Goal: Information Seeking & Learning: Learn about a topic

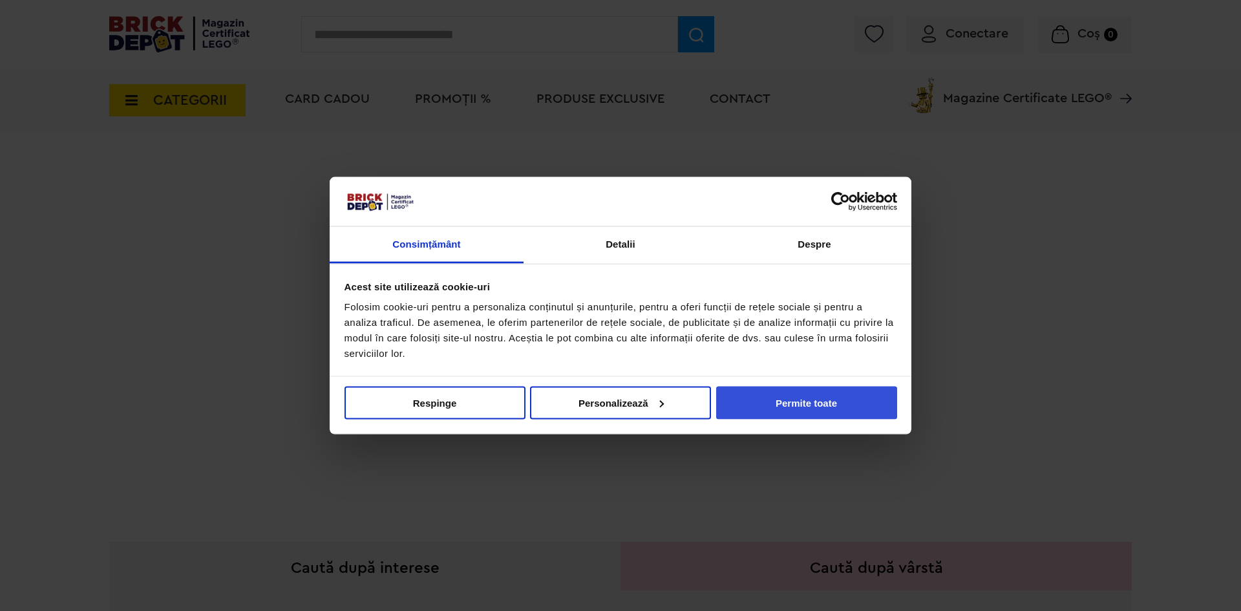
click at [810, 415] on button "Permite toate" at bounding box center [806, 402] width 181 height 33
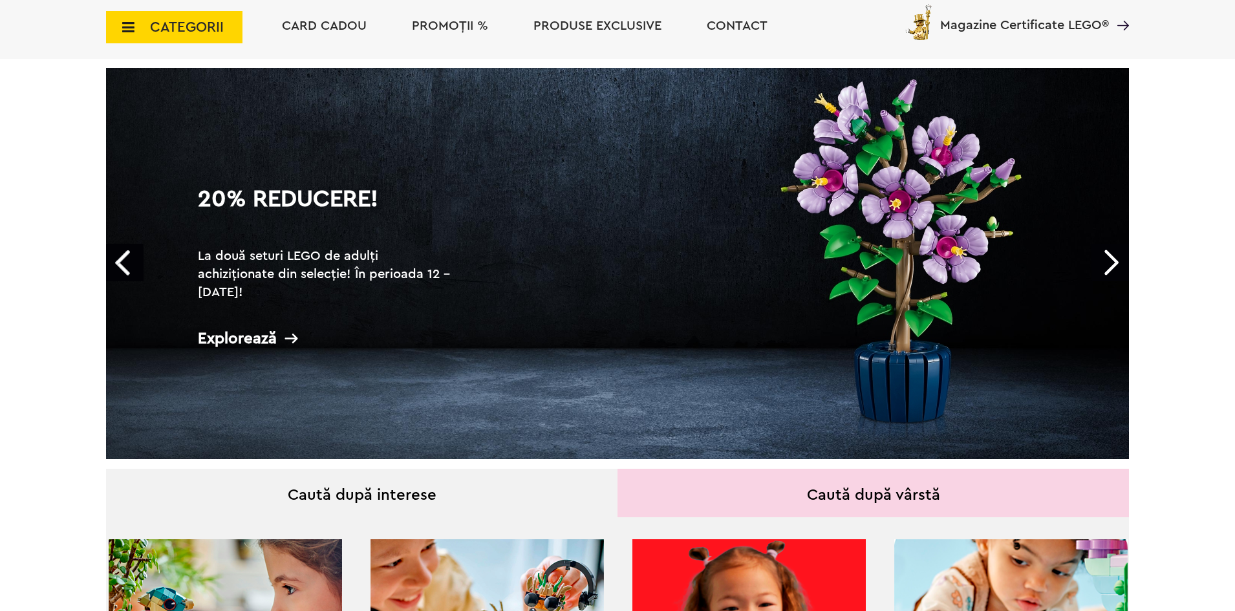
scroll to position [129, 0]
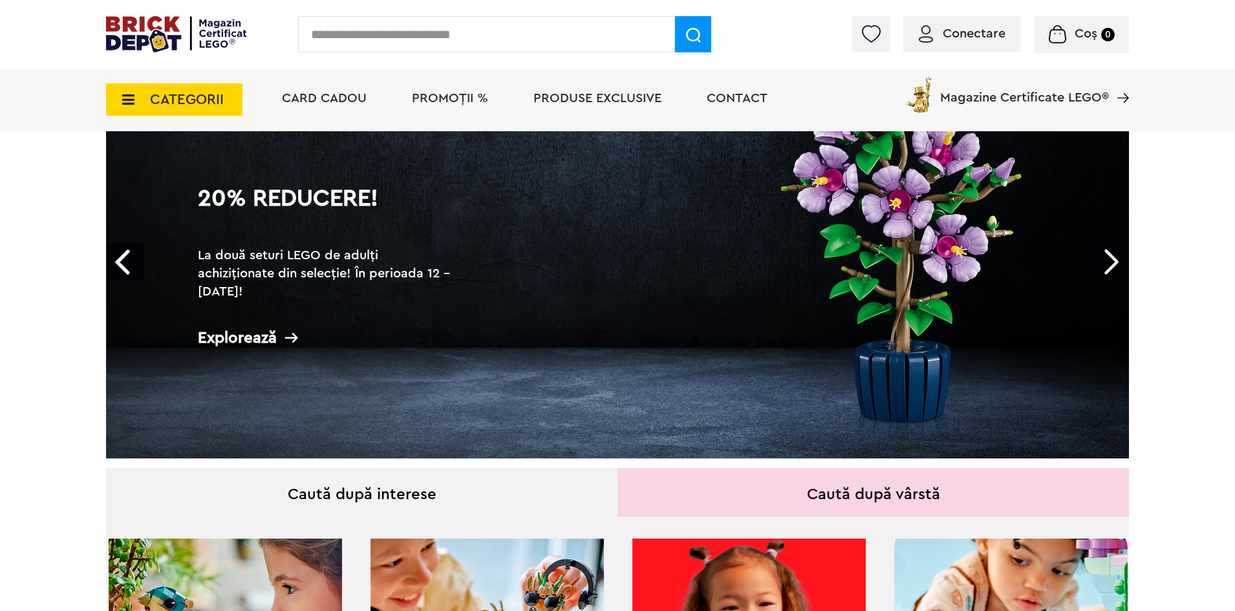
click at [418, 270] on h2 "La două seturi LEGO de adulți achiziționate din selecție! În perioada 12 - 28.0…" at bounding box center [327, 273] width 259 height 54
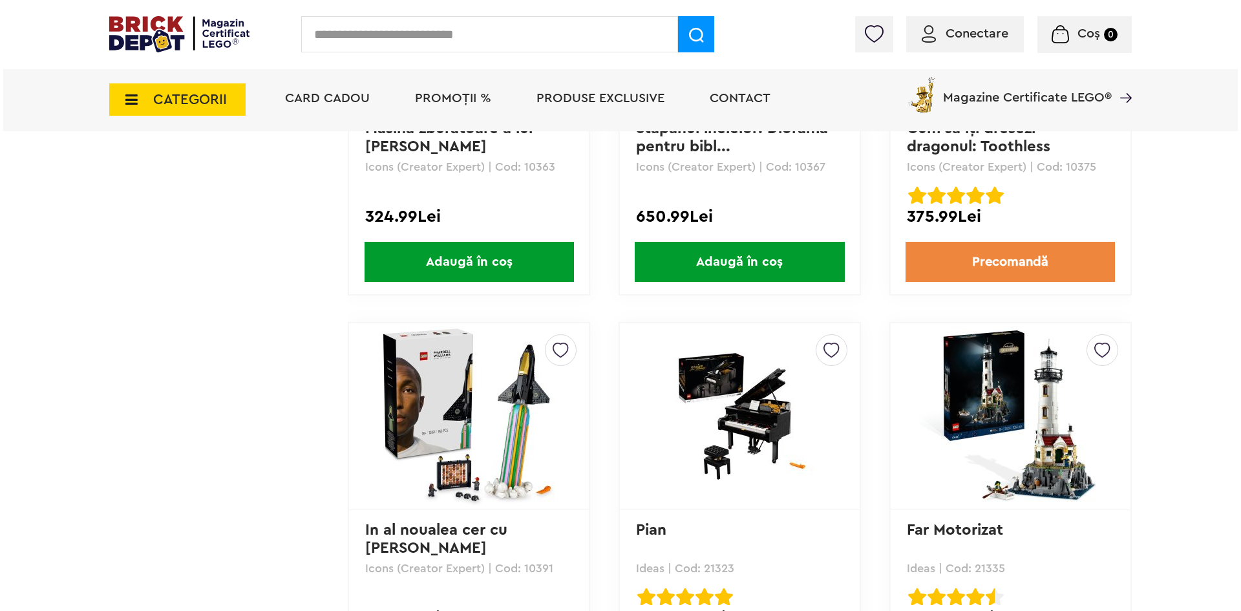
scroll to position [11787, 0]
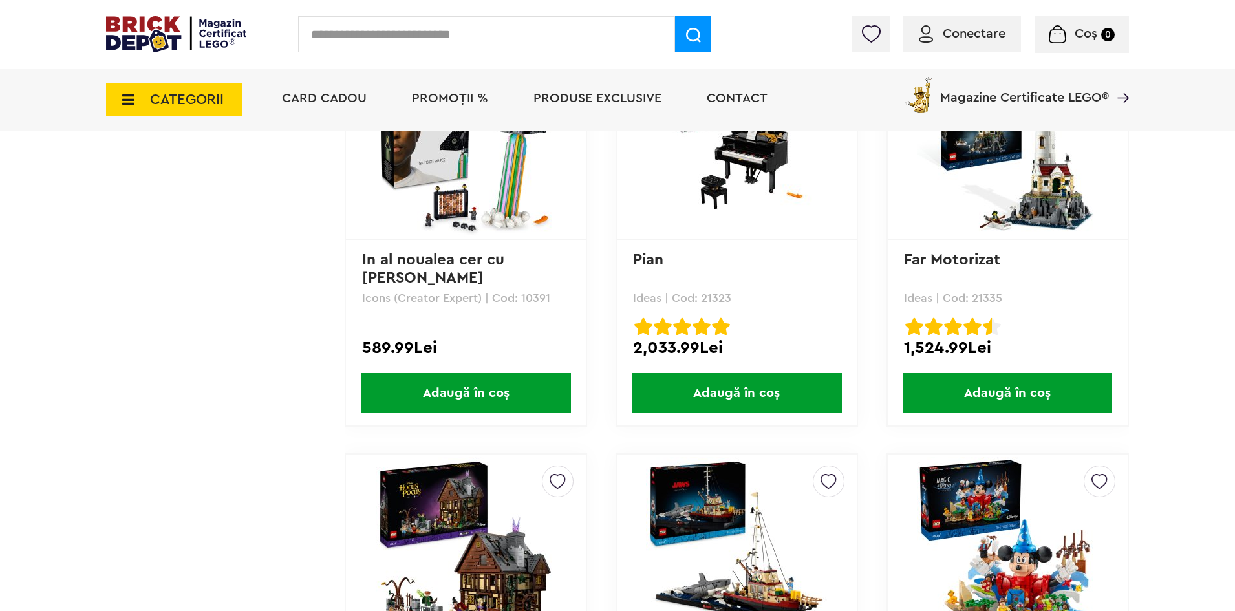
click at [398, 33] on input "text" at bounding box center [486, 34] width 377 height 36
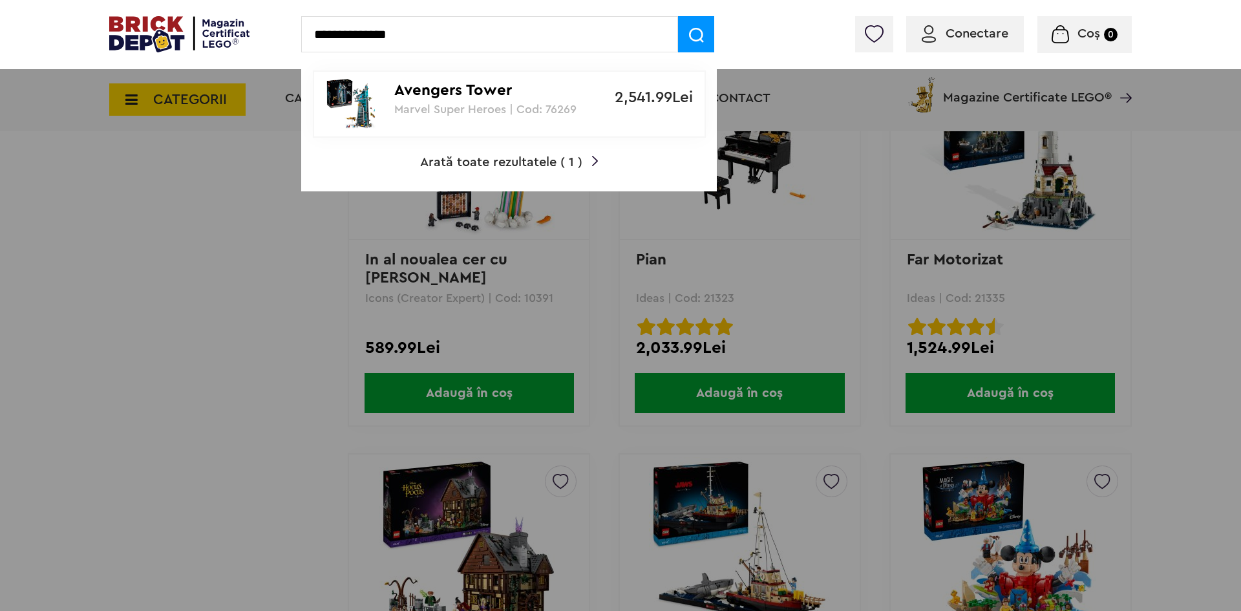
type input "**********"
click at [465, 89] on p "Avengers Tower" at bounding box center [502, 90] width 216 height 19
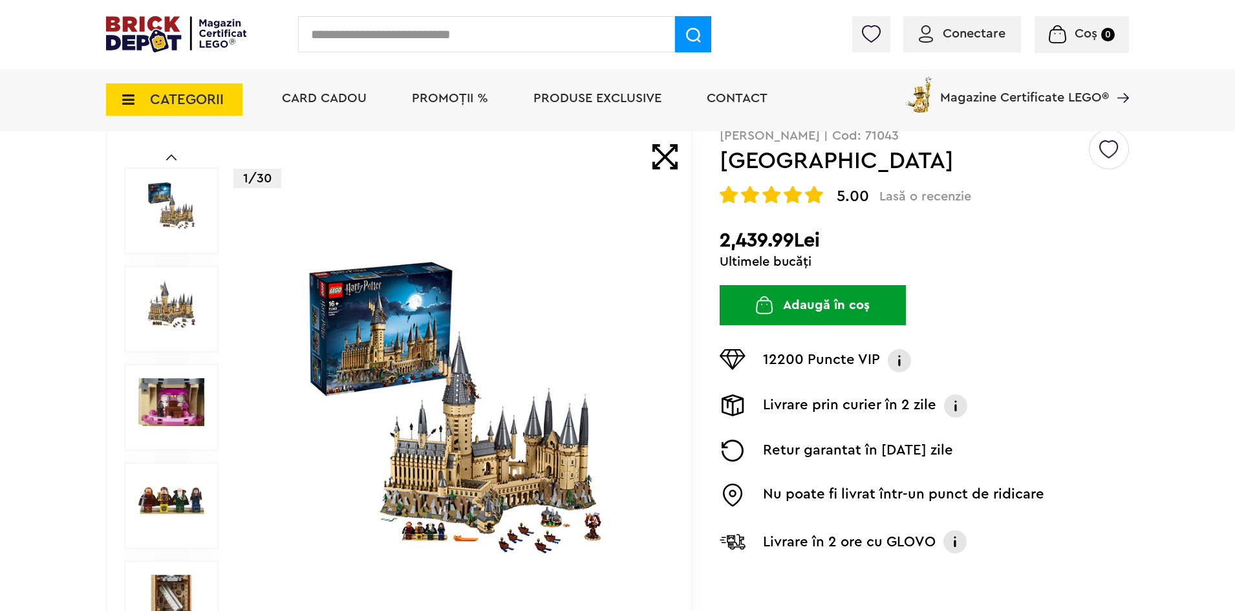
scroll to position [65, 0]
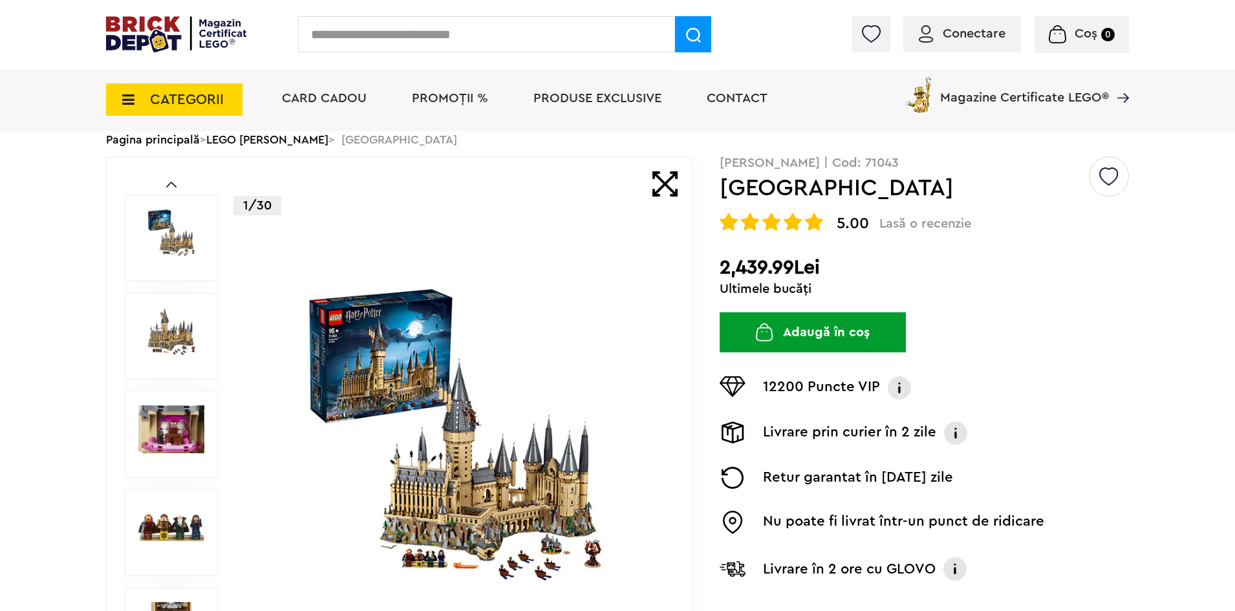
click at [377, 332] on img at bounding box center [455, 434] width 416 height 301
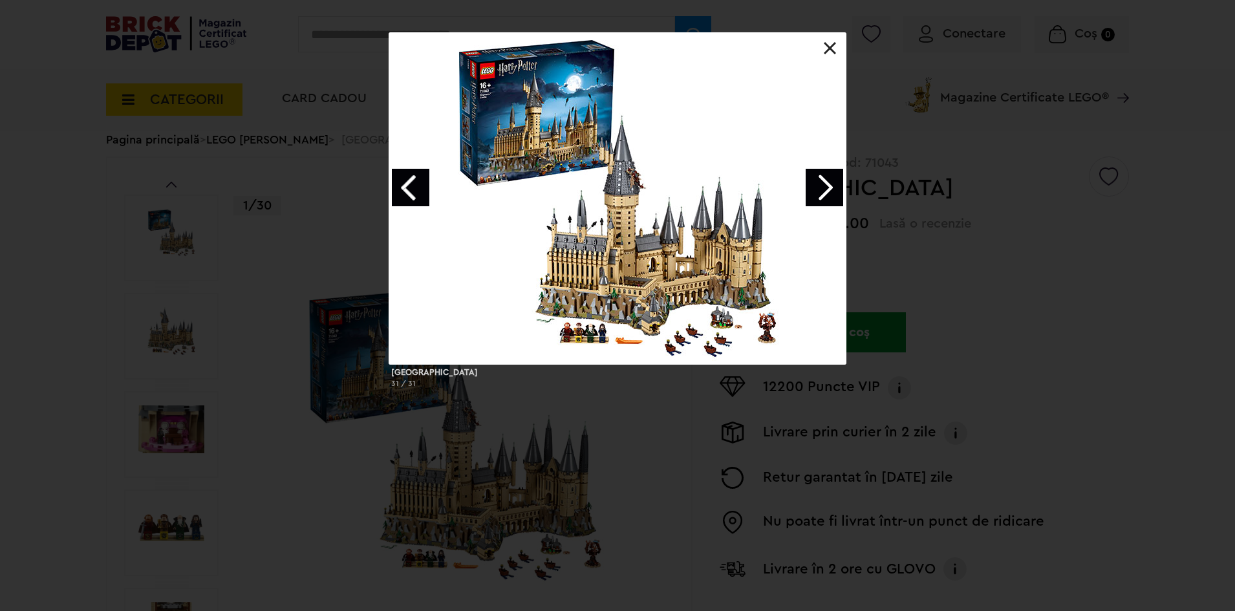
click at [822, 195] on link "Next image" at bounding box center [823, 187] width 37 height 37
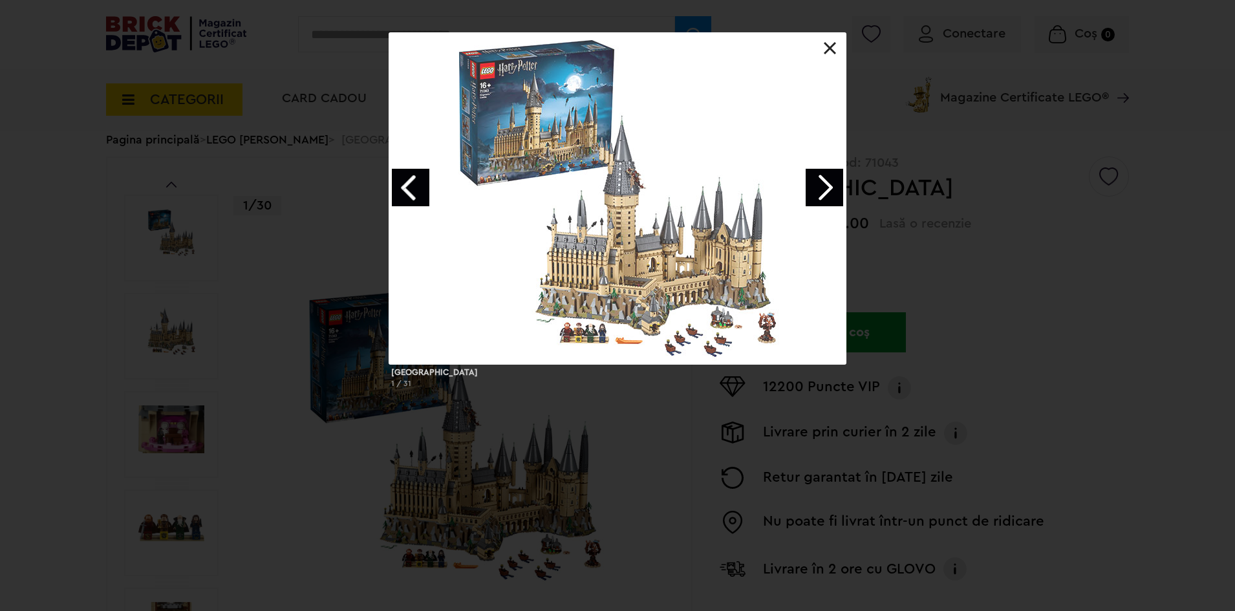
click at [822, 195] on link "Next image" at bounding box center [823, 187] width 37 height 37
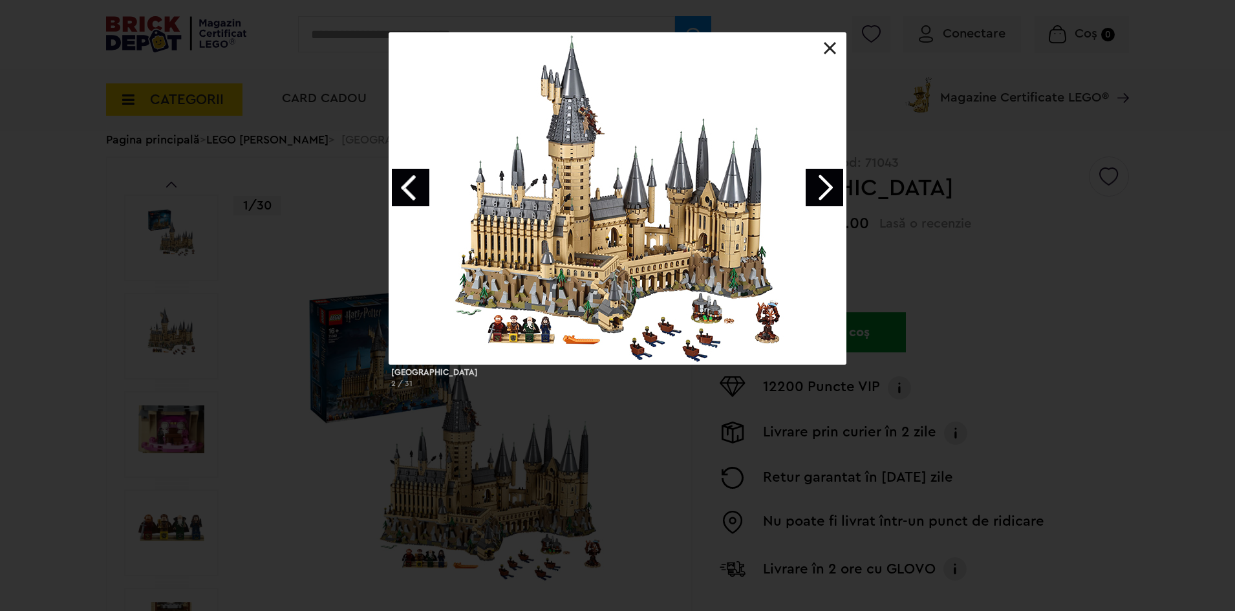
click at [827, 51] on link at bounding box center [829, 48] width 13 height 13
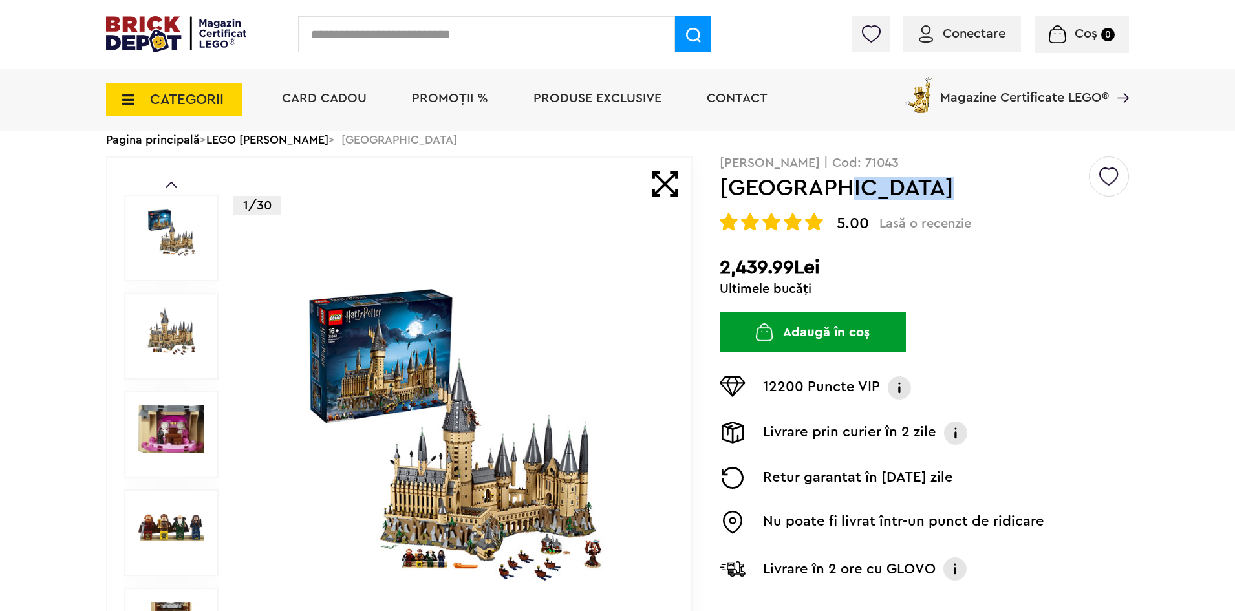
drag, startPoint x: 920, startPoint y: 187, endPoint x: 820, endPoint y: 193, distance: 101.0
click at [820, 193] on h1 "[GEOGRAPHIC_DATA]" at bounding box center [902, 187] width 367 height 23
click at [1013, 207] on div "Creează o listă nouă Harry Potter | Cod: 71043 Castelul Hogwarts 5.00 Lasă o re…" at bounding box center [923, 378] width 409 height 444
drag, startPoint x: 900, startPoint y: 188, endPoint x: 814, endPoint y: 193, distance: 86.8
click at [814, 193] on h1 "[GEOGRAPHIC_DATA]" at bounding box center [902, 187] width 367 height 23
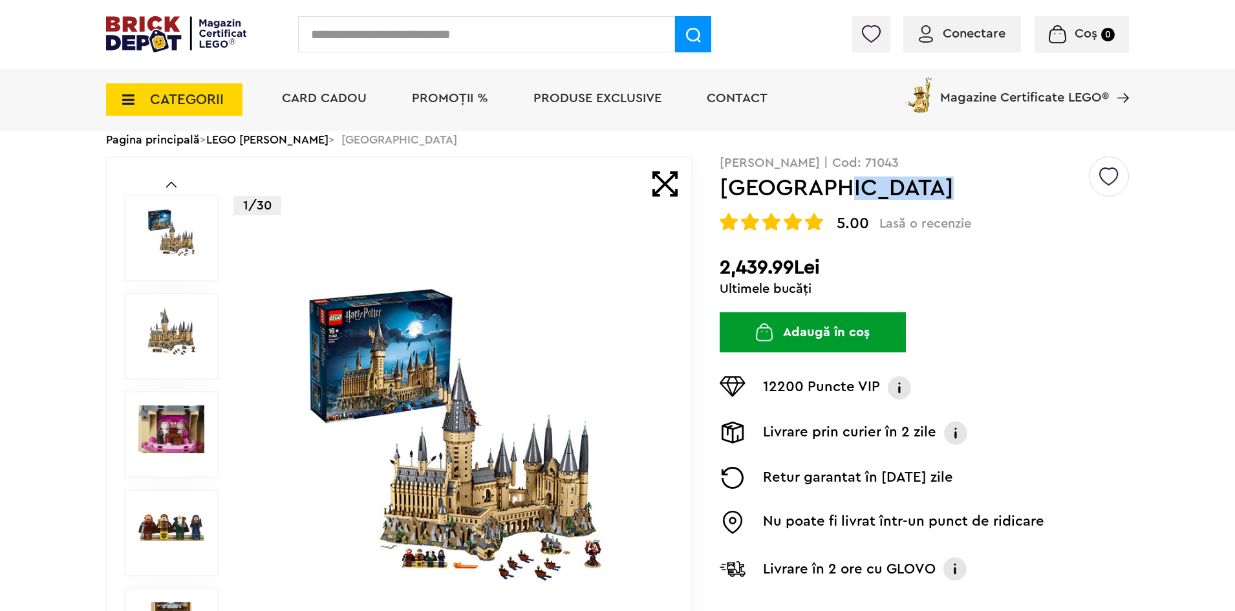
copy h1 "Hogwarts"
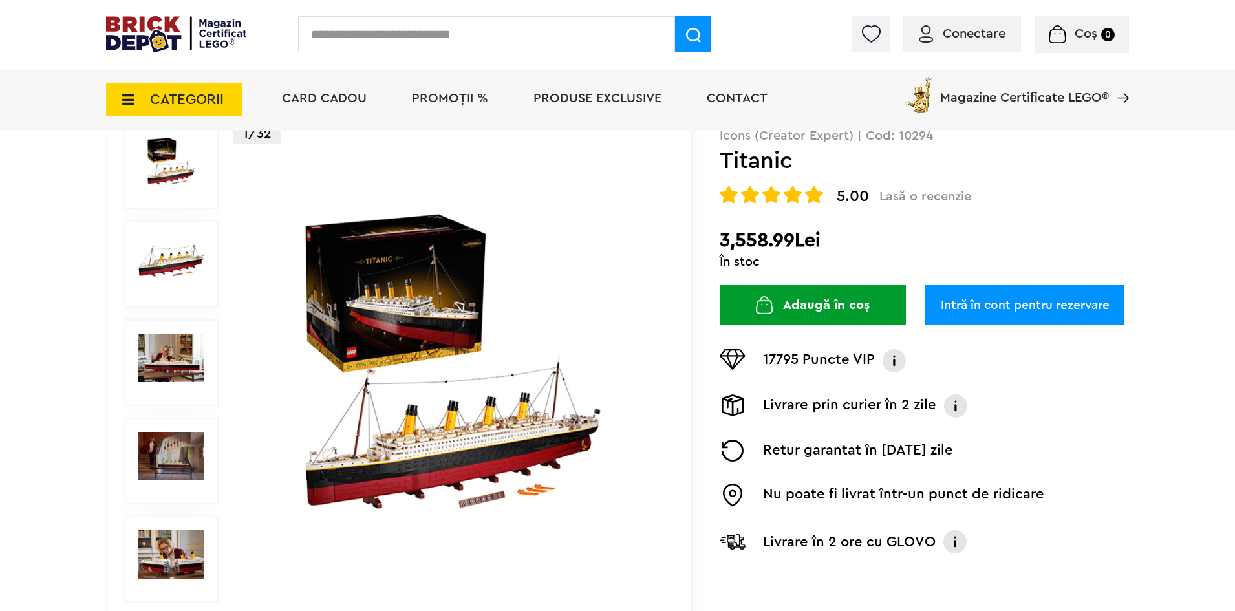
scroll to position [129, 0]
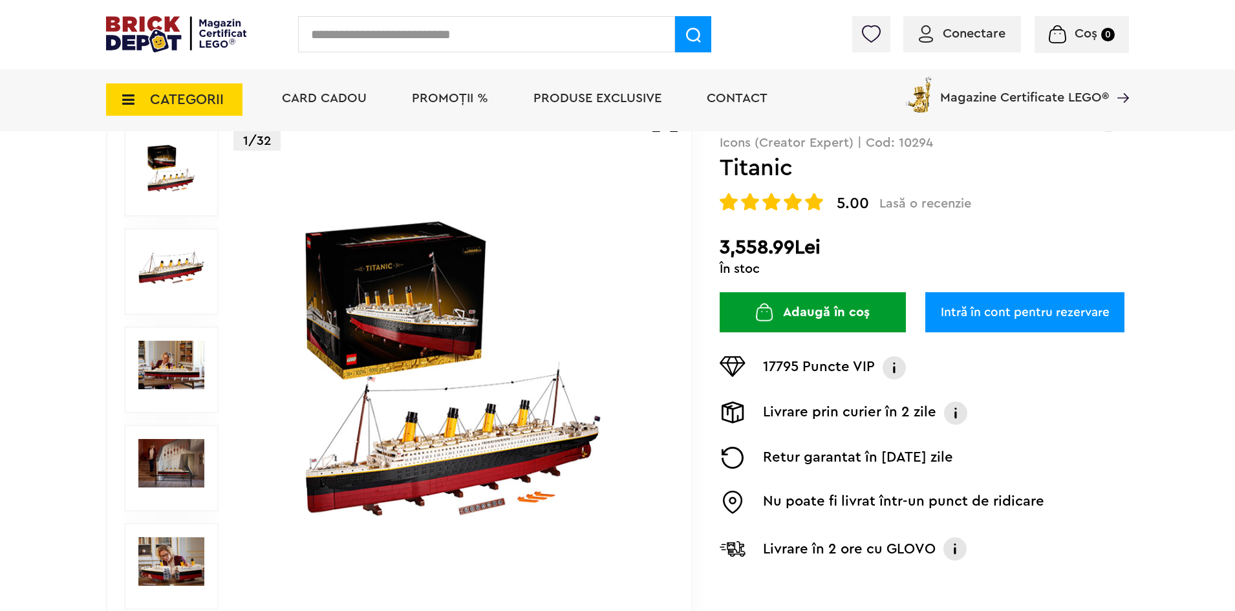
click at [177, 361] on img at bounding box center [171, 365] width 66 height 48
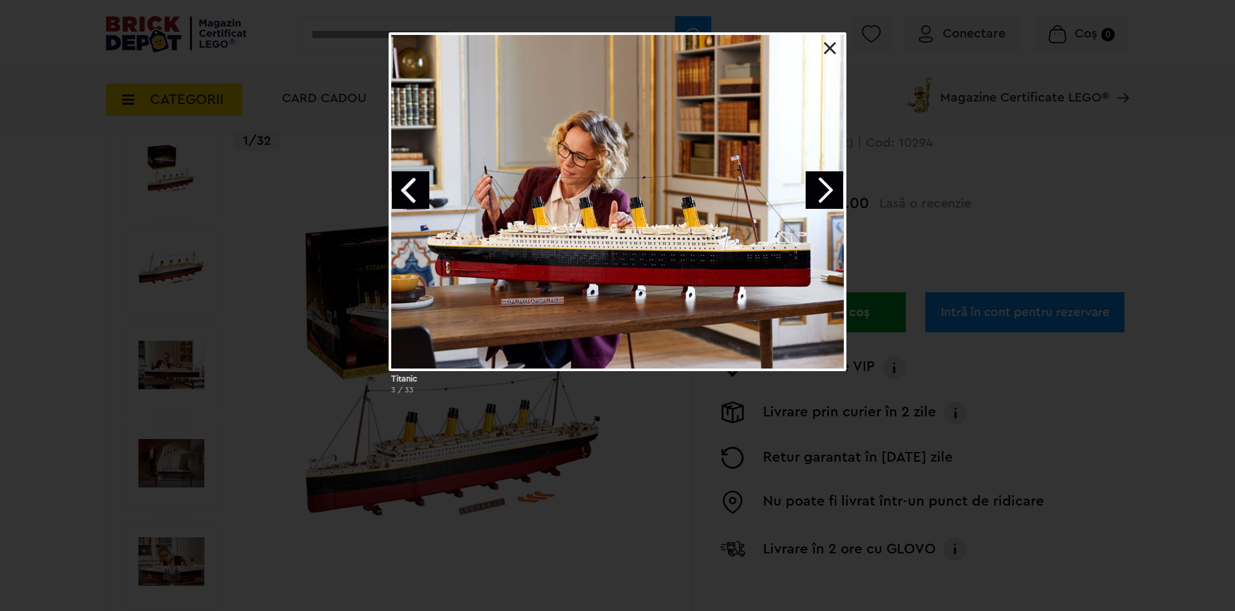
click at [831, 48] on link at bounding box center [829, 48] width 13 height 13
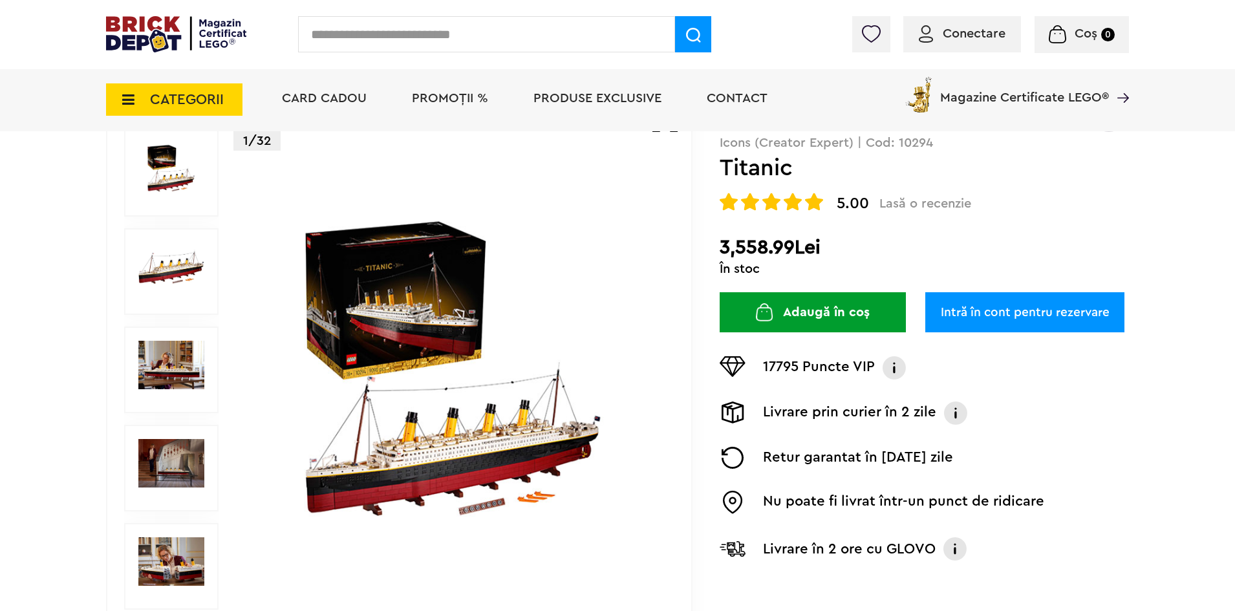
drag, startPoint x: 723, startPoint y: 248, endPoint x: 811, endPoint y: 255, distance: 87.5
click at [770, 251] on h2 "3,558.99Lei" at bounding box center [923, 247] width 409 height 23
click at [882, 256] on h2 "3,558.99Lei" at bounding box center [923, 247] width 409 height 23
click at [182, 350] on img at bounding box center [171, 365] width 66 height 48
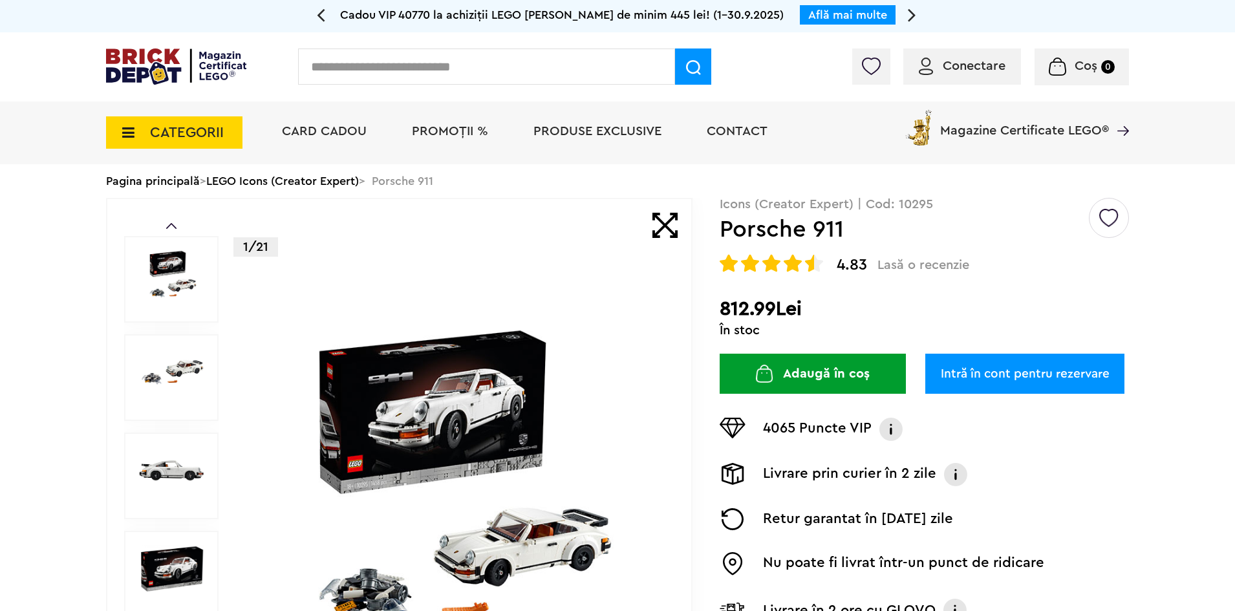
drag, startPoint x: 721, startPoint y: 307, endPoint x: 758, endPoint y: 310, distance: 36.9
click at [758, 310] on div "Prev Next 1/21 Creează o listă nouă Icons (Creator Expert) | Cod: 10295 Porsche…" at bounding box center [617, 476] width 1023 height 556
click at [882, 333] on div "În stoc" at bounding box center [923, 330] width 409 height 13
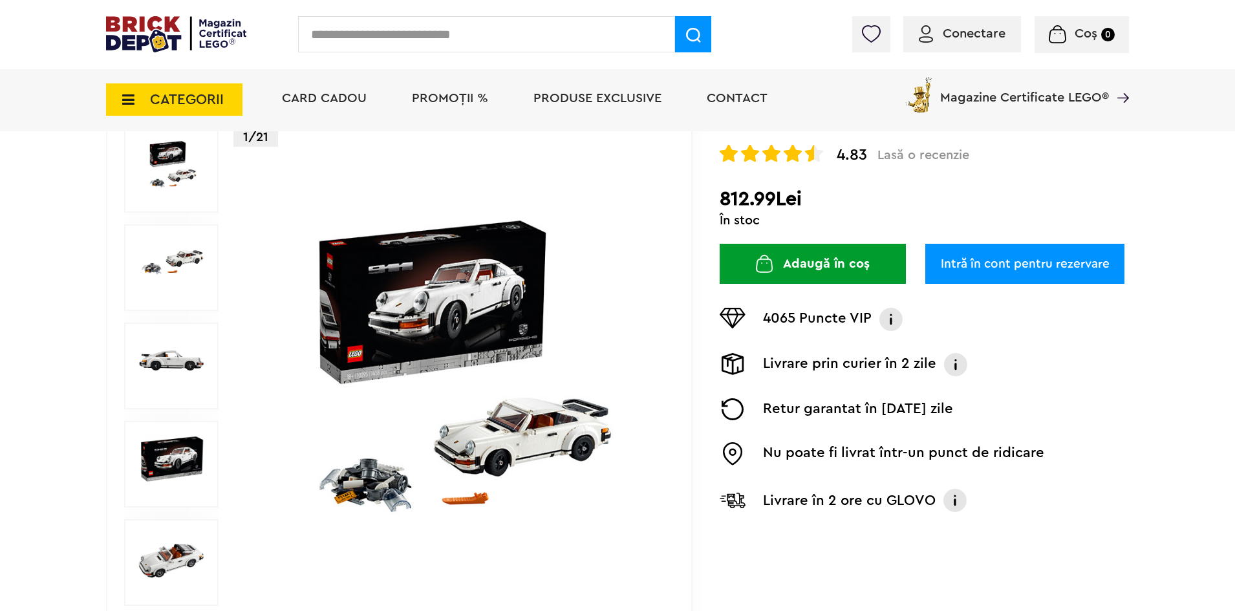
scroll to position [129, 0]
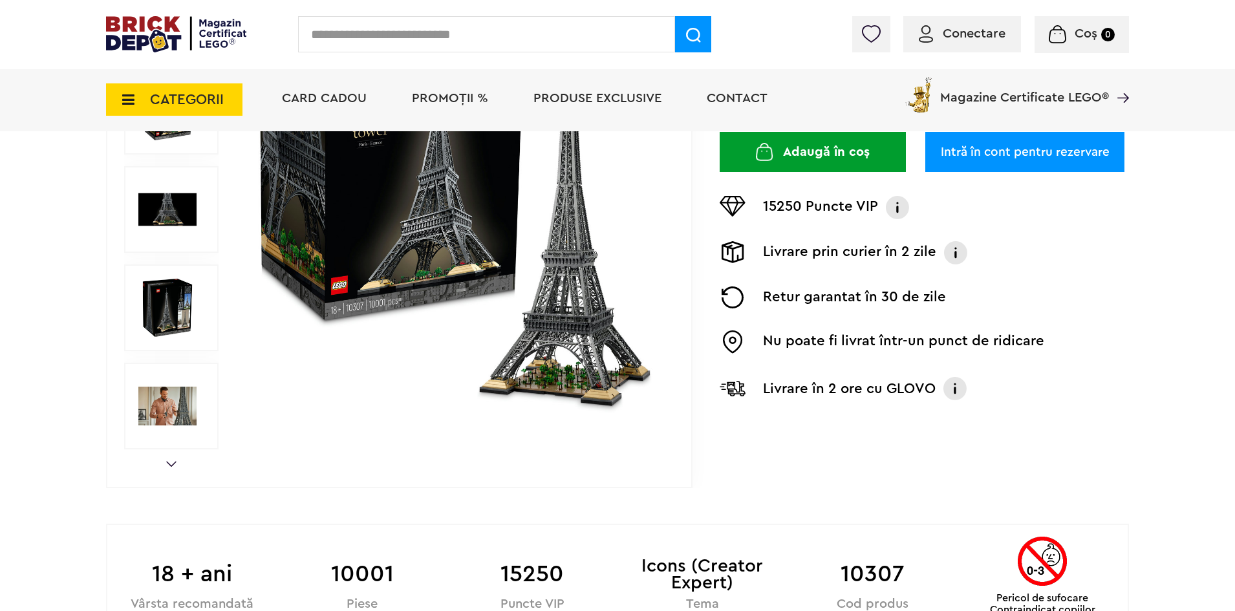
scroll to position [291, 0]
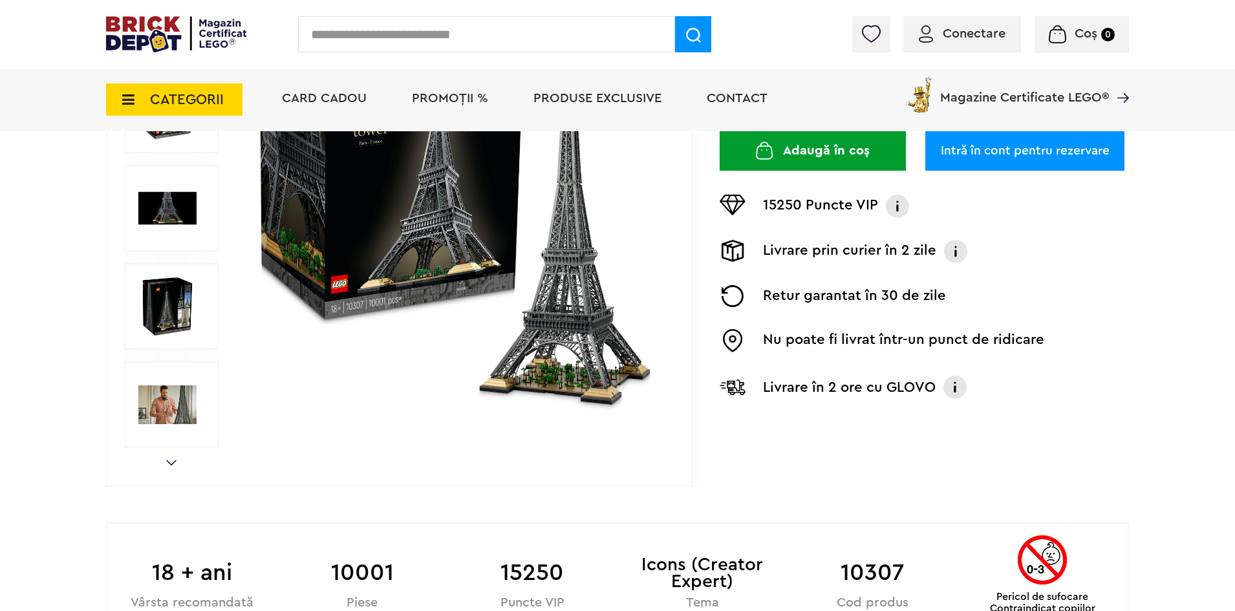
click at [175, 457] on div "Prev Next 1/11" at bounding box center [399, 208] width 586 height 556
click at [173, 460] on link "Next" at bounding box center [171, 463] width 10 height 6
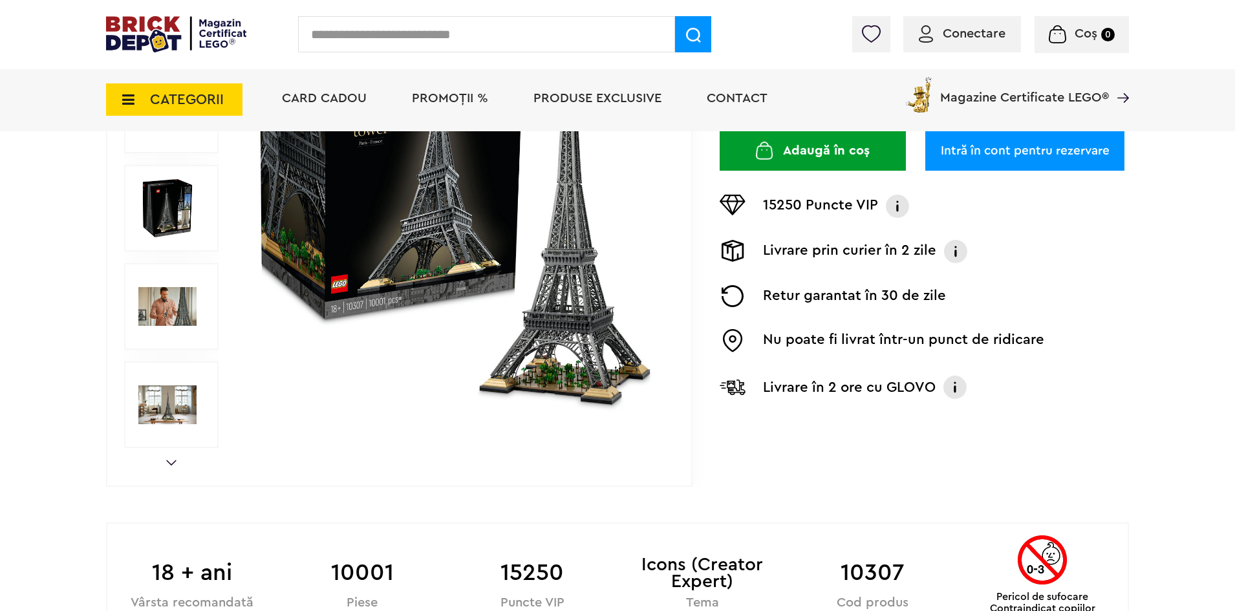
click at [167, 406] on img at bounding box center [167, 405] width 58 height 58
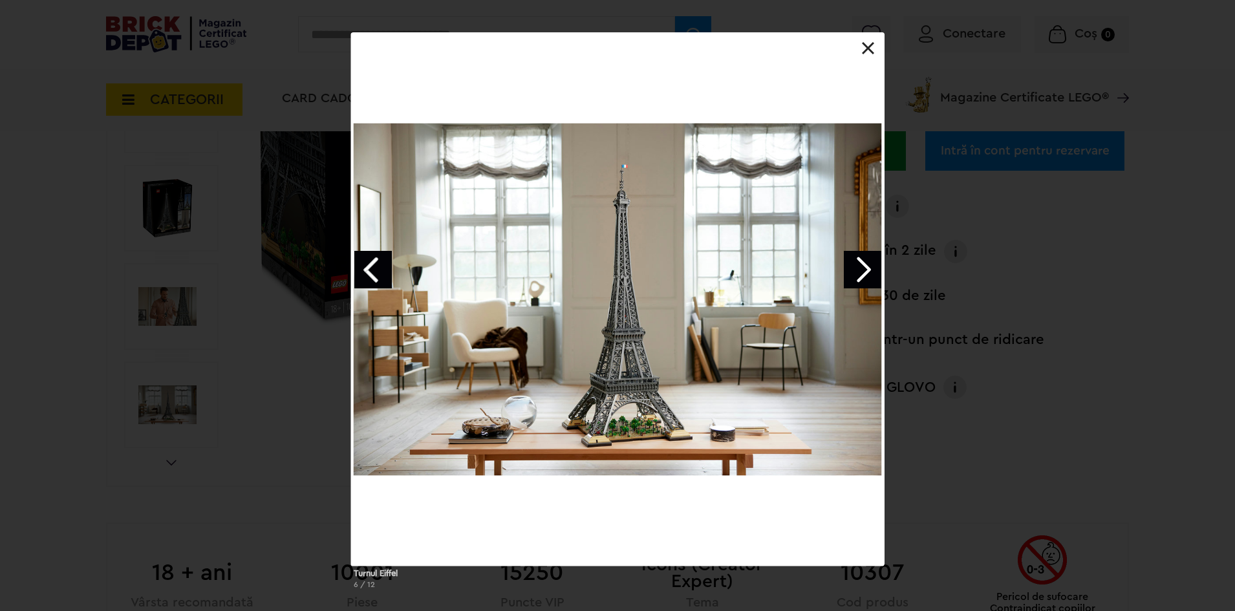
click at [372, 271] on link "Previous image" at bounding box center [372, 269] width 37 height 37
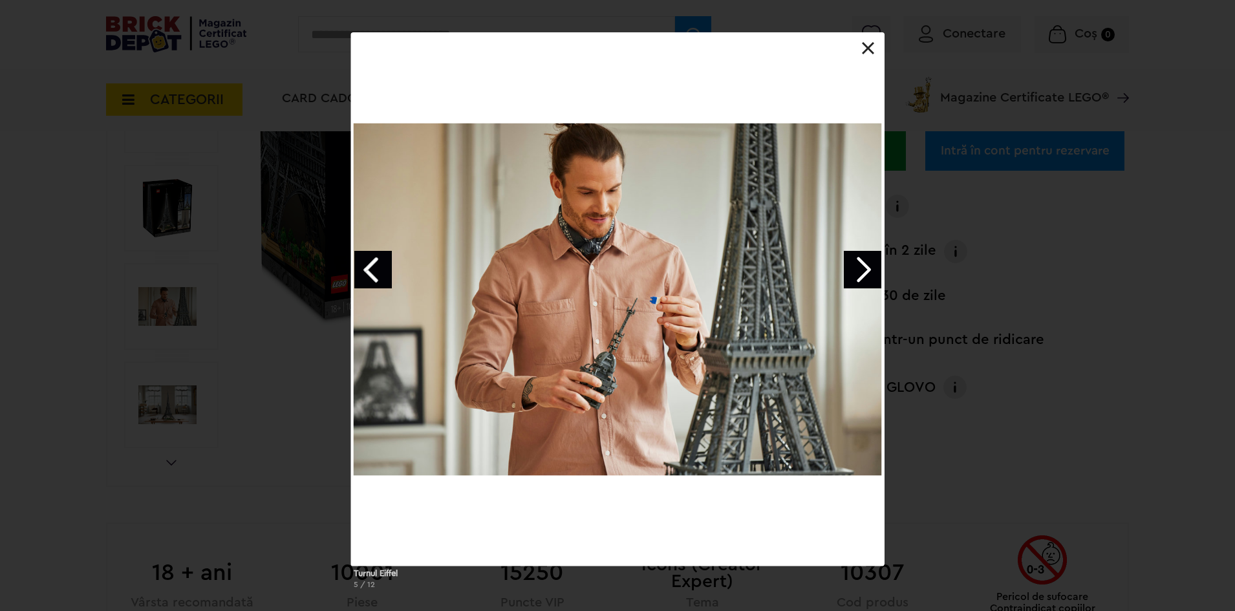
click at [269, 213] on div "Turnul Eiffel 5 / 12" at bounding box center [617, 315] width 1235 height 567
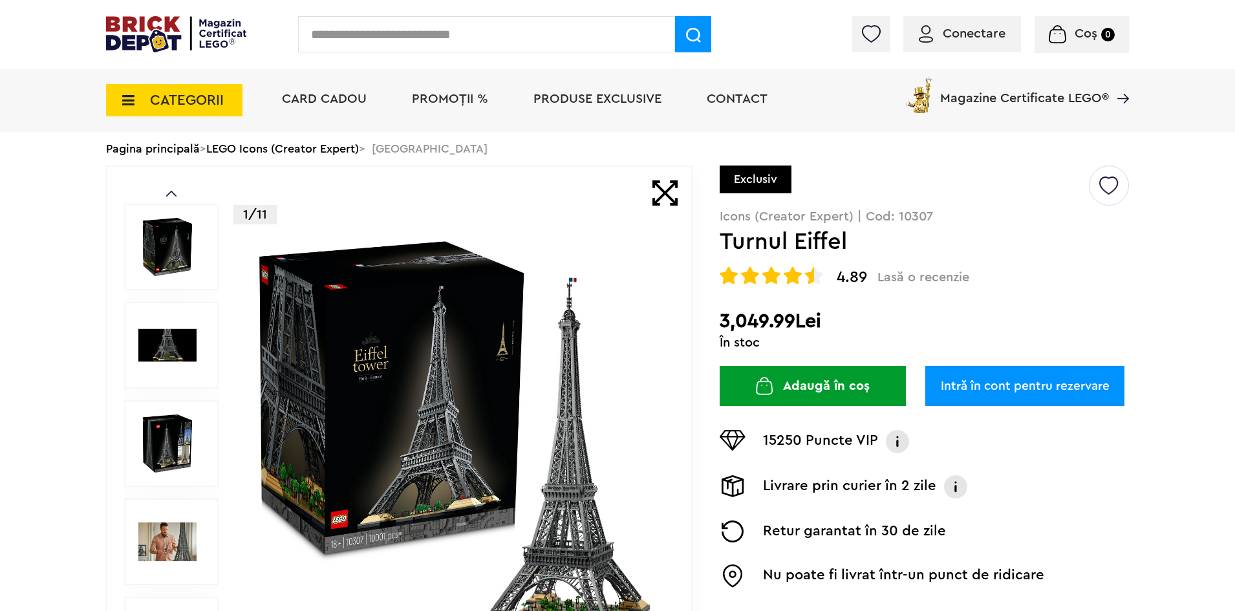
scroll to position [0, 0]
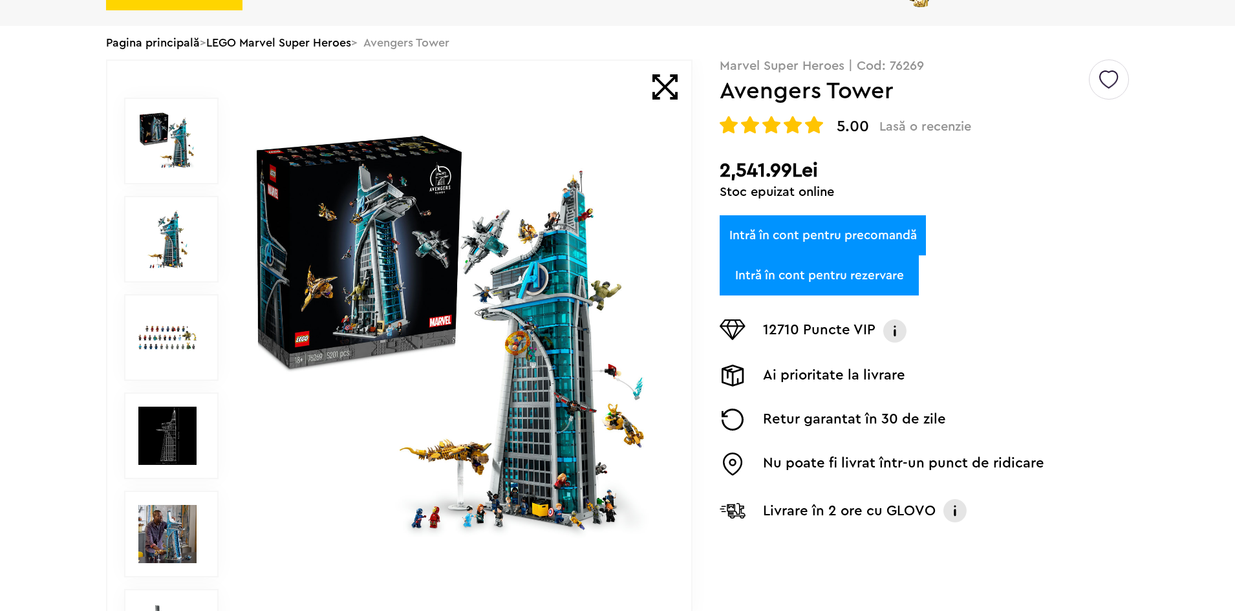
scroll to position [194, 0]
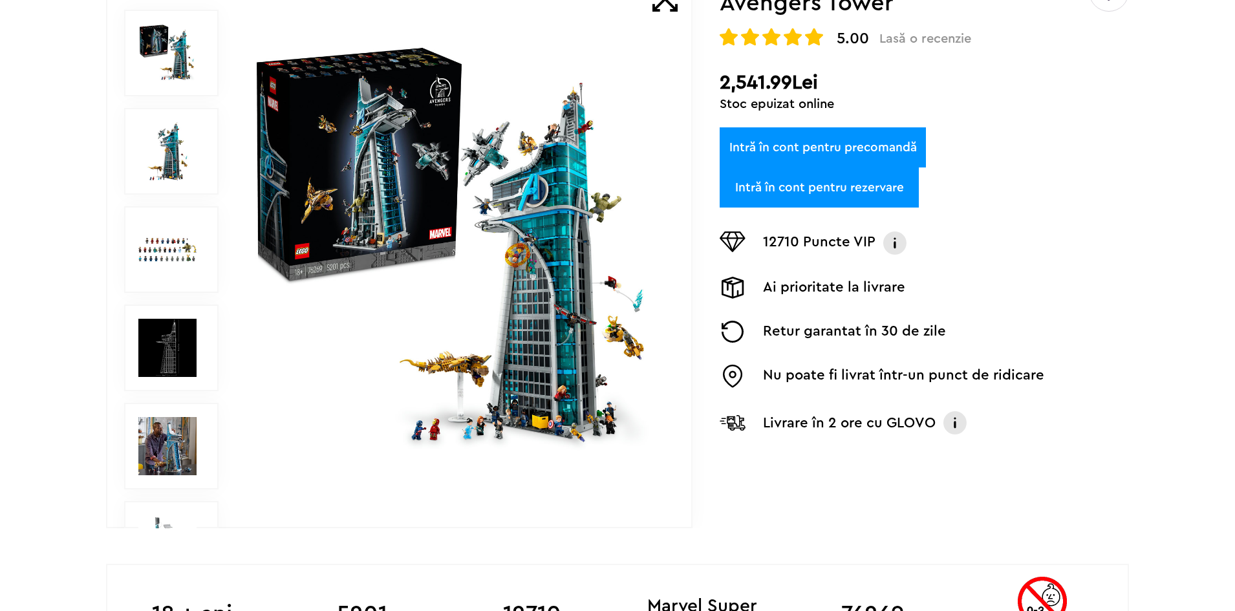
click at [505, 223] on img at bounding box center [455, 249] width 416 height 416
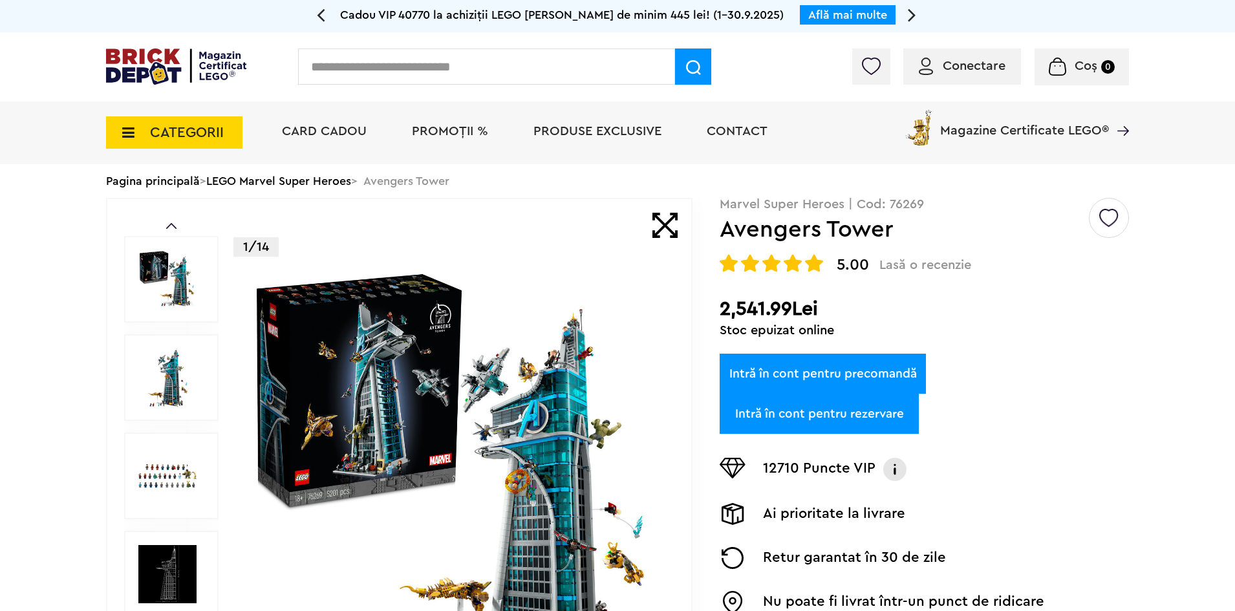
click at [358, 34] on div "Conectare Coș 0" at bounding box center [617, 66] width 1235 height 69
click at [354, 77] on input "text" at bounding box center [486, 66] width 377 height 36
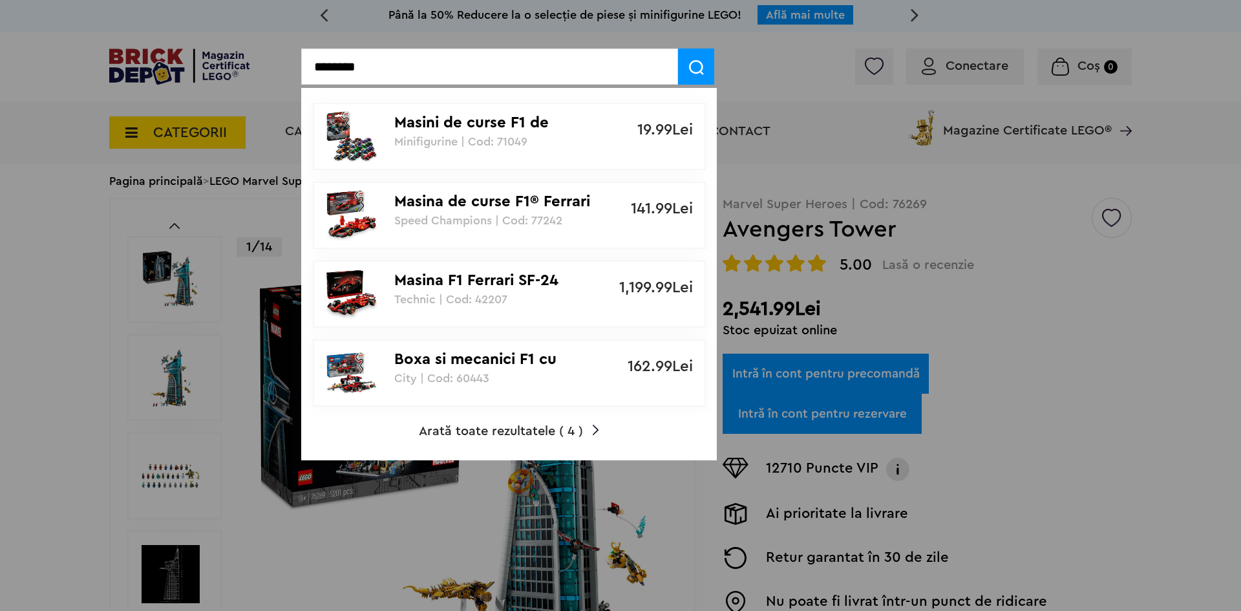
type input "********"
click at [533, 281] on p "Masina F1 Ferrari SF-24" at bounding box center [502, 280] width 216 height 19
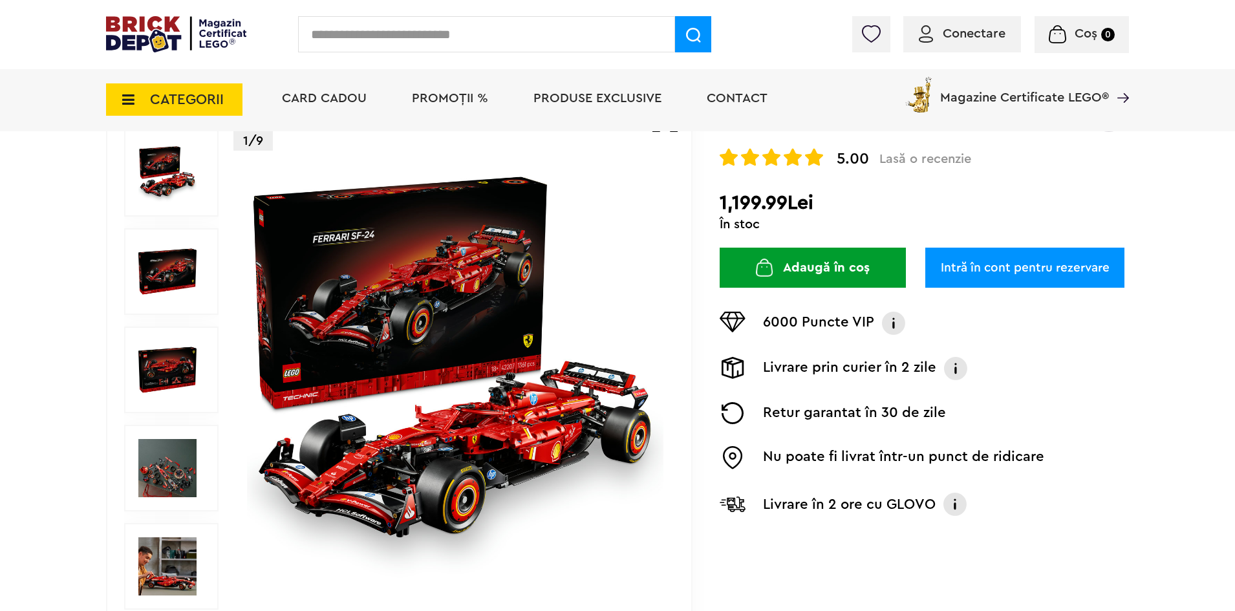
scroll to position [162, 0]
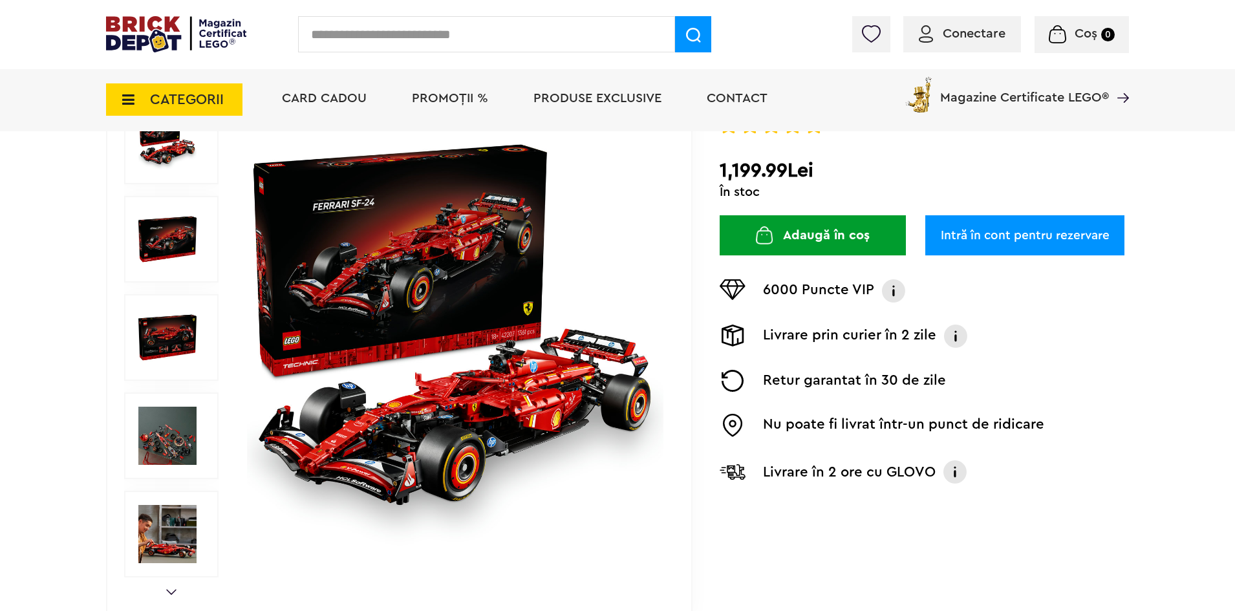
drag, startPoint x: 723, startPoint y: 176, endPoint x: 744, endPoint y: 173, distance: 20.9
click at [744, 173] on h2 "1,199.99Lei" at bounding box center [923, 170] width 409 height 23
click at [845, 184] on form "1,199.99Lei În stoc Adaugă în coș" at bounding box center [923, 178] width 409 height 39
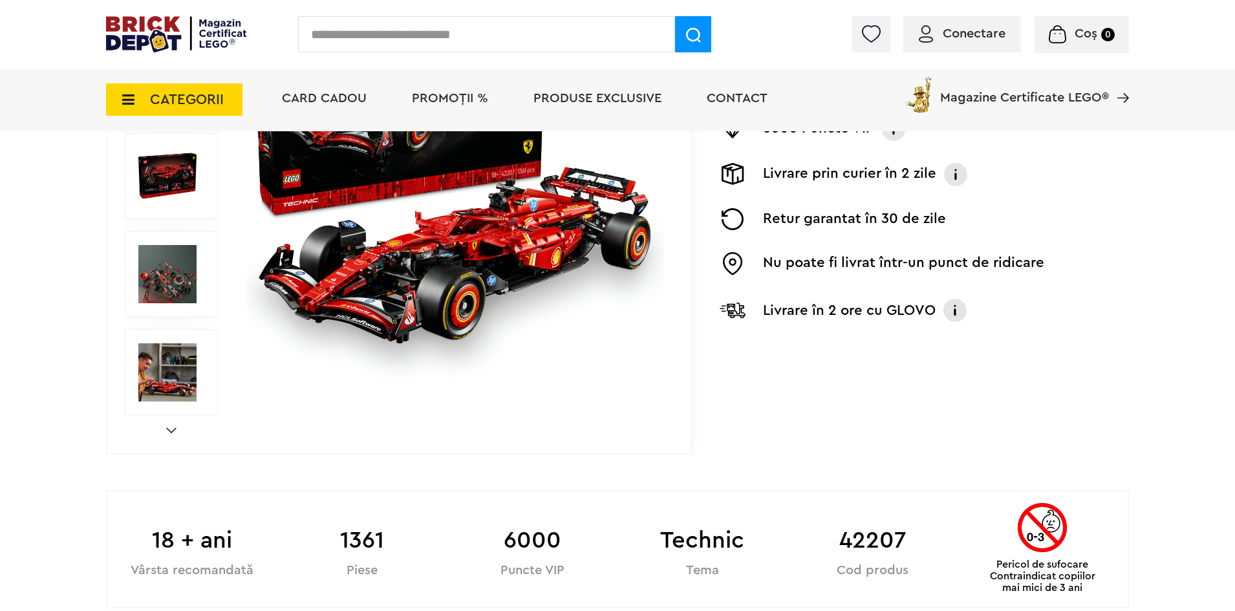
scroll to position [355, 0]
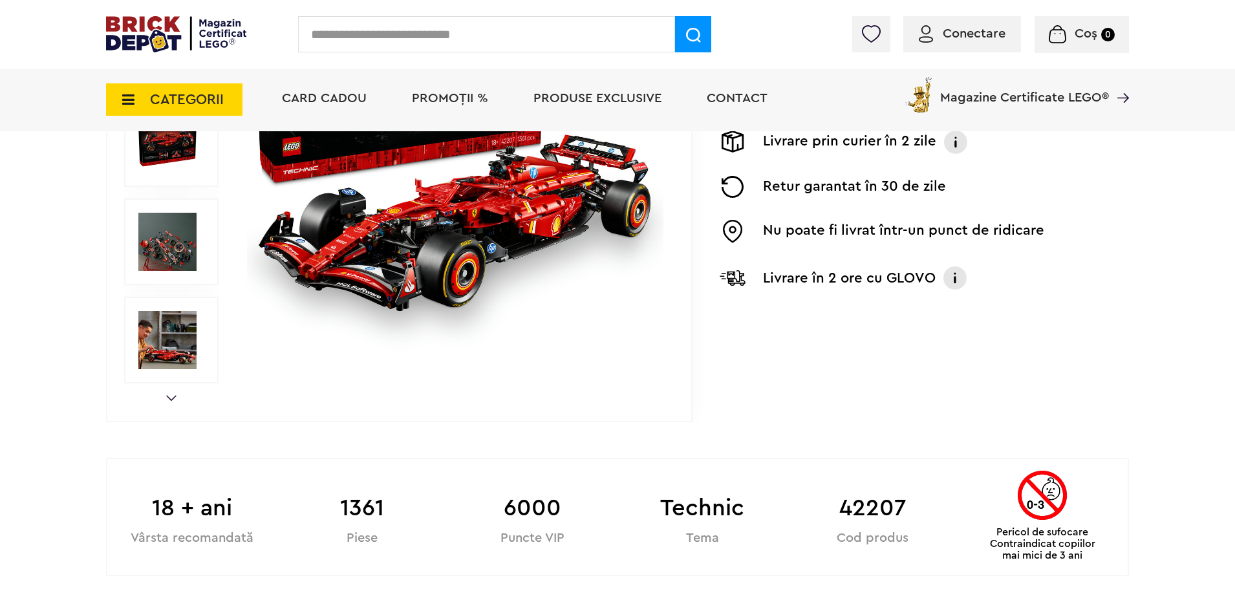
click at [173, 398] on link "Next" at bounding box center [171, 398] width 10 height 6
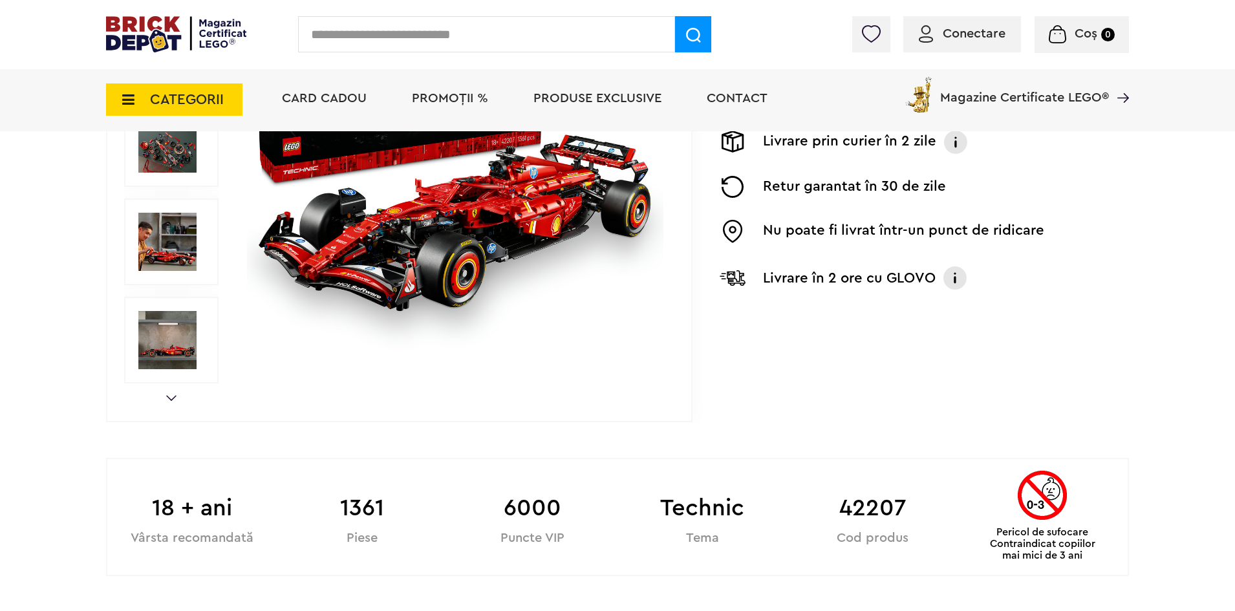
click at [173, 398] on link "Next" at bounding box center [171, 398] width 10 height 6
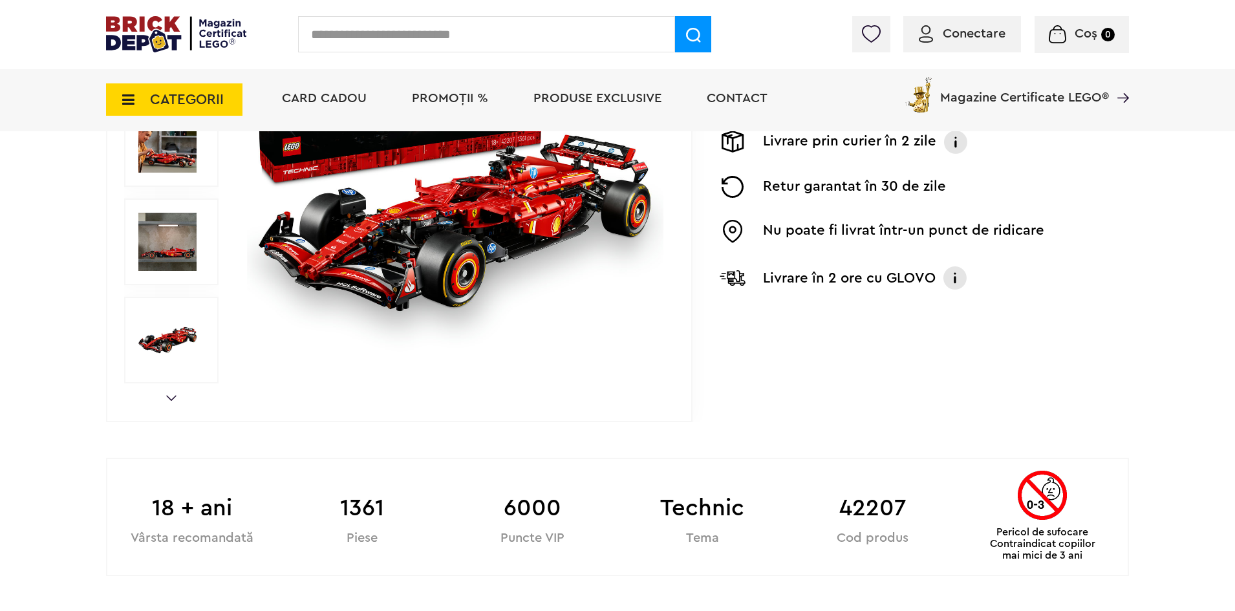
click at [173, 398] on link "Next" at bounding box center [171, 398] width 10 height 6
click at [173, 160] on img at bounding box center [167, 143] width 58 height 58
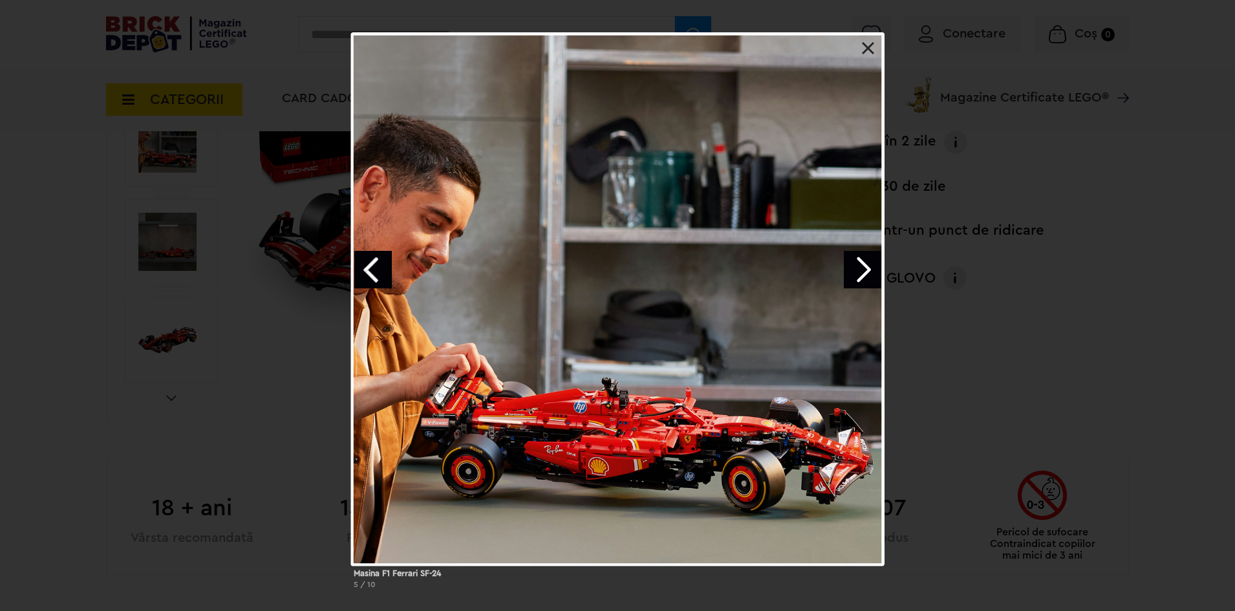
click at [967, 397] on div "Masina F1 Ferrari SF-24 5 / 10" at bounding box center [617, 315] width 1235 height 567
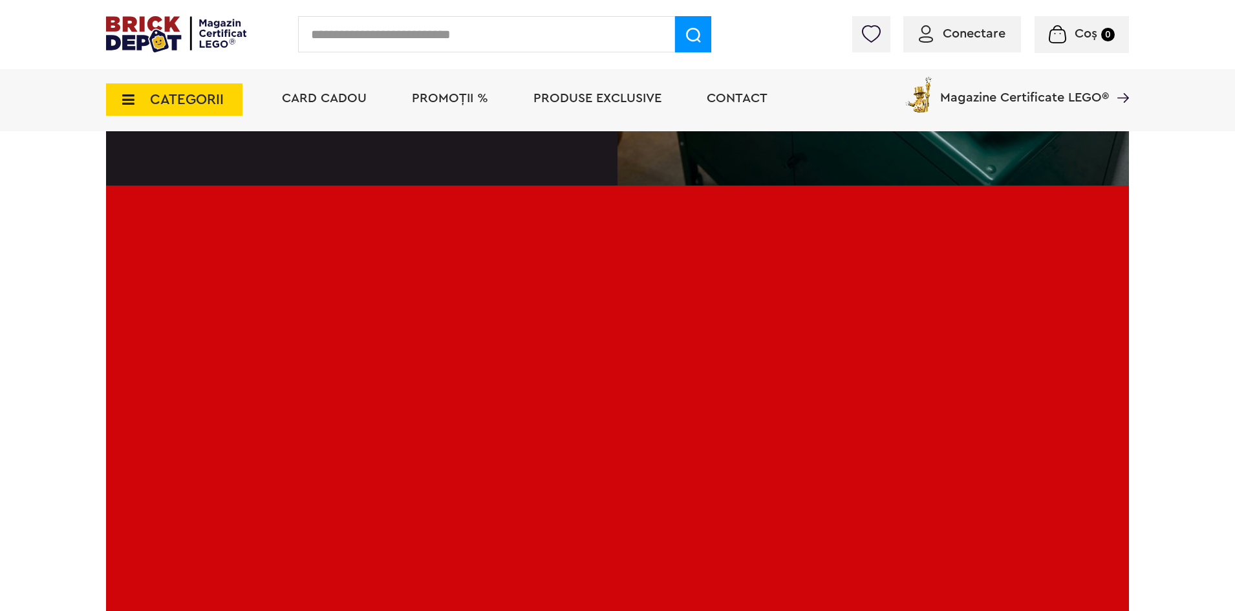
scroll to position [2359, 0]
